Goal: Information Seeking & Learning: Learn about a topic

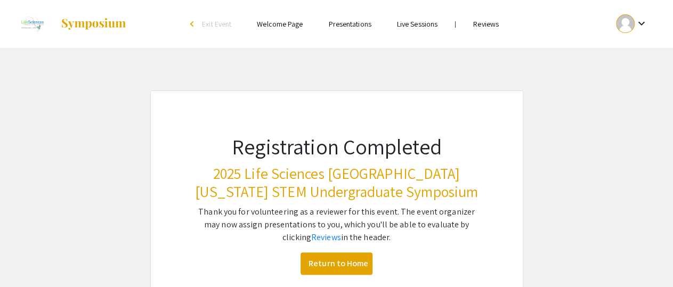
click at [624, 18] on div at bounding box center [625, 23] width 19 height 19
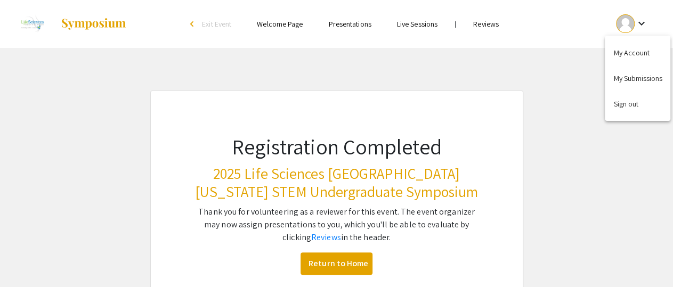
click at [498, 22] on div at bounding box center [336, 143] width 673 height 287
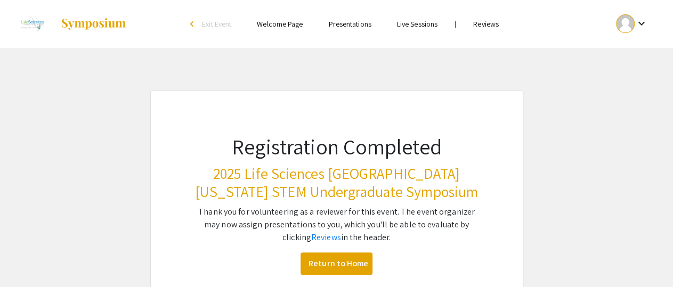
click at [483, 26] on link "Reviews" at bounding box center [486, 24] width 26 height 10
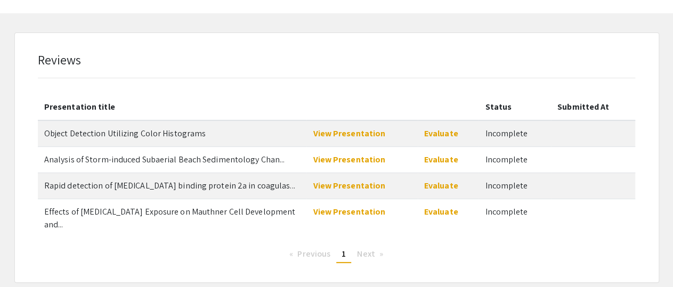
scroll to position [78, 0]
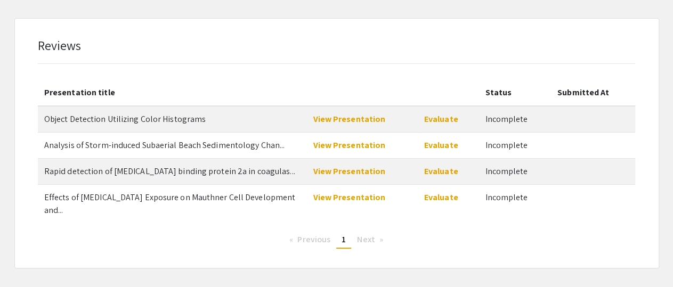
scroll to position [78, 0]
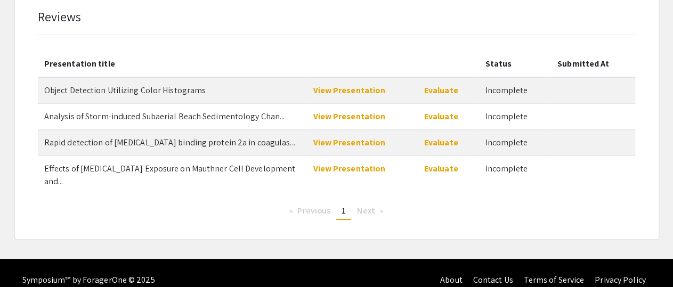
click at [363, 205] on span "Next page" at bounding box center [366, 210] width 18 height 11
click at [109, 93] on span "Object Detection Utilizing Color Histograms" at bounding box center [124, 90] width 161 height 11
click at [360, 89] on link "View Presentation" at bounding box center [349, 90] width 72 height 11
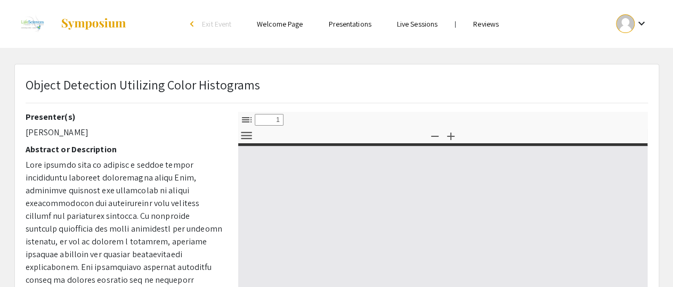
select select "custom"
type input "0"
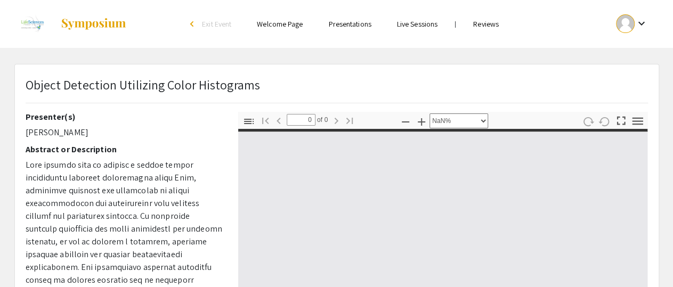
select select "auto"
type input "1"
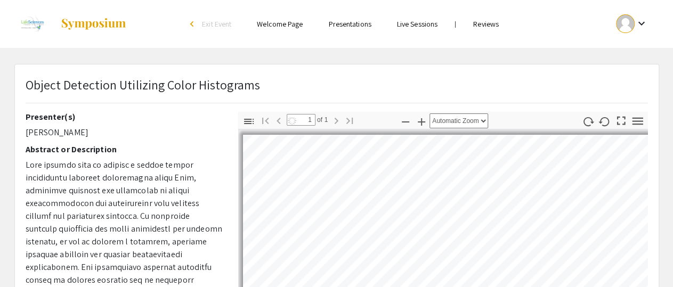
select select "auto"
